Goal: Task Accomplishment & Management: Manage account settings

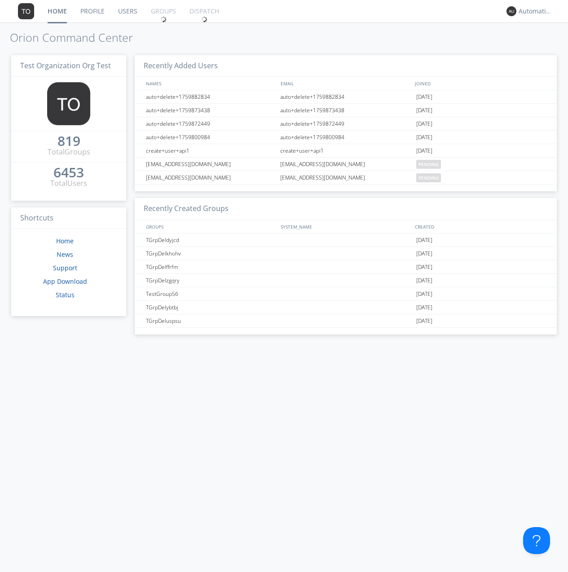
click at [163, 11] on link "Groups" at bounding box center [163, 11] width 39 height 22
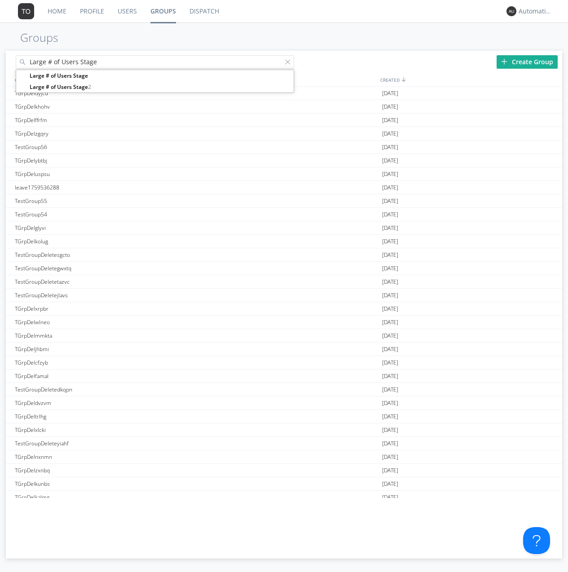
type input "Large # of Users Stage"
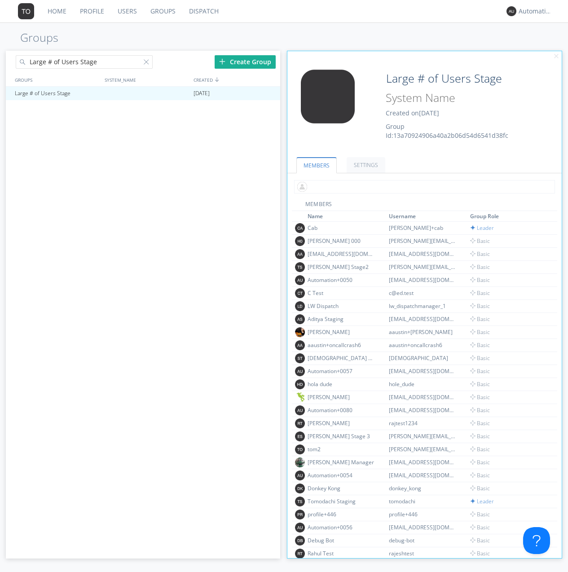
click at [423, 186] on input "text" at bounding box center [424, 186] width 261 height 13
type input "automation+0102"
